Goal: Task Accomplishment & Management: Manage account settings

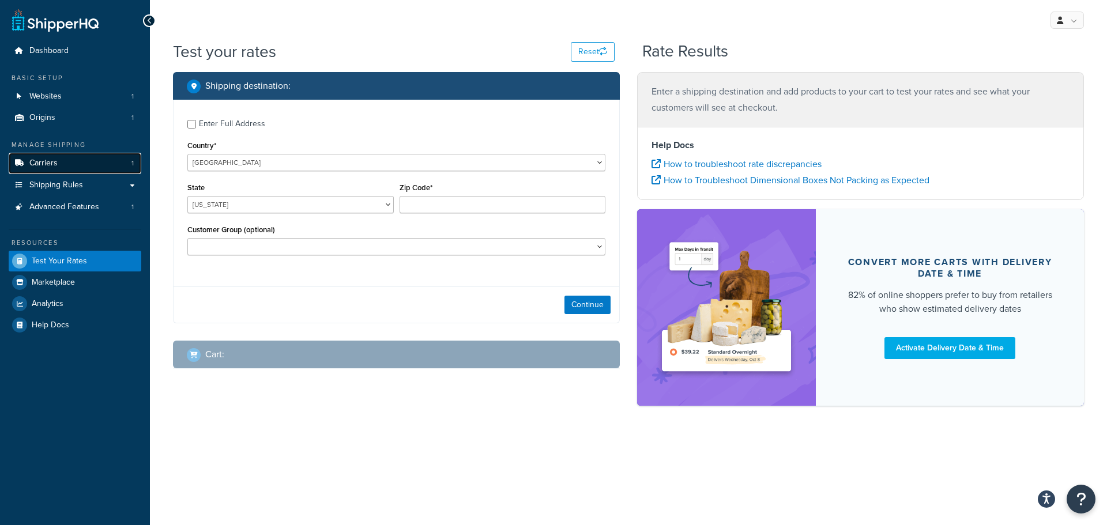
click at [76, 165] on link "Carriers 1" at bounding box center [75, 163] width 133 height 21
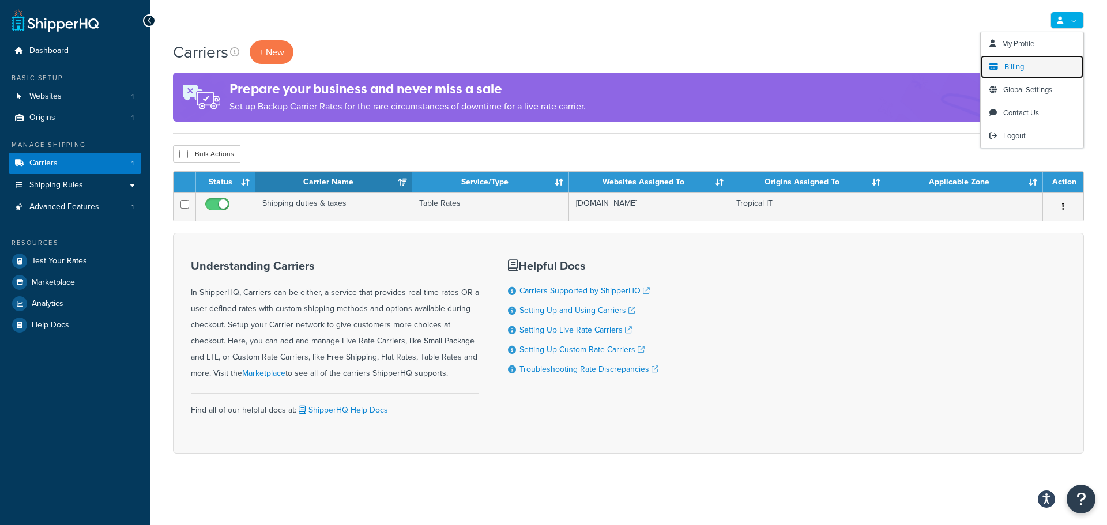
click at [1020, 71] on span "Billing" at bounding box center [1014, 66] width 20 height 11
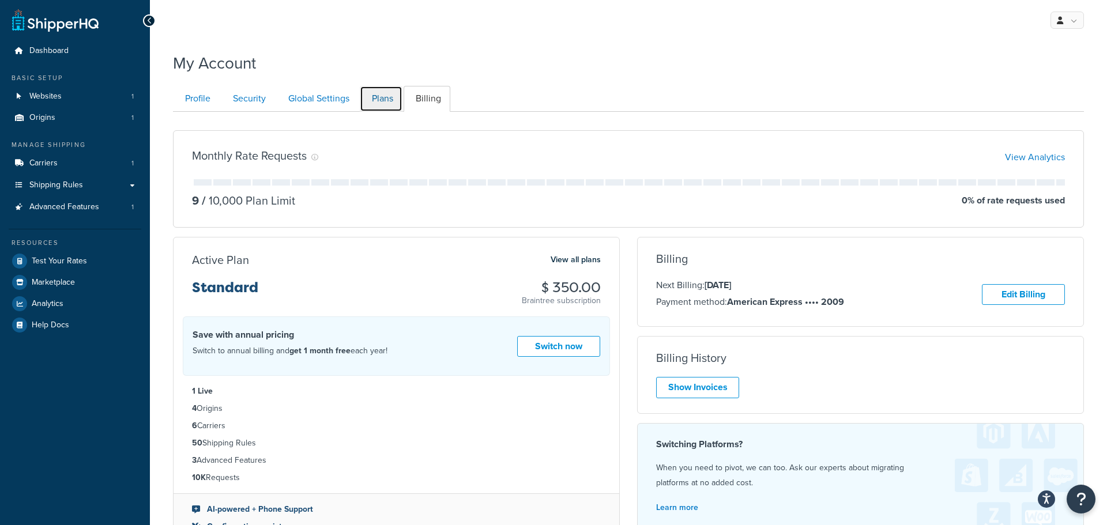
click at [387, 103] on link "Plans" at bounding box center [381, 99] width 43 height 26
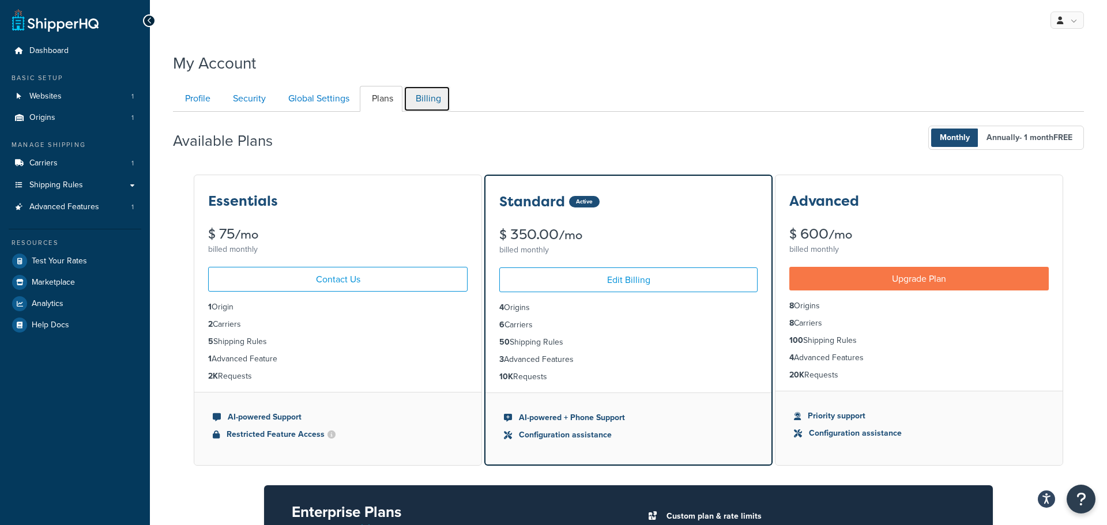
click at [425, 103] on link "Billing" at bounding box center [426, 99] width 47 height 26
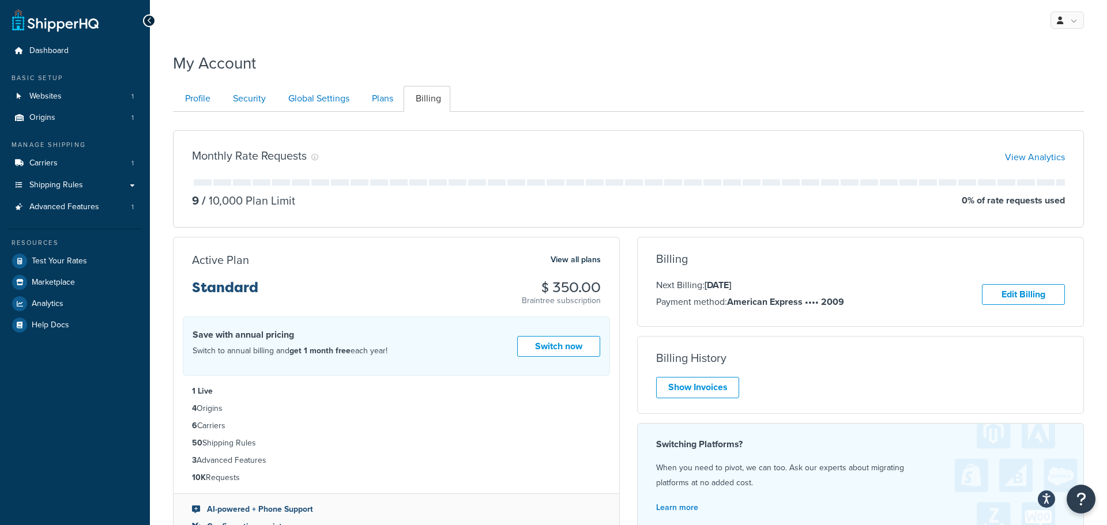
scroll to position [111, 0]
